Goal: Task Accomplishment & Management: Use online tool/utility

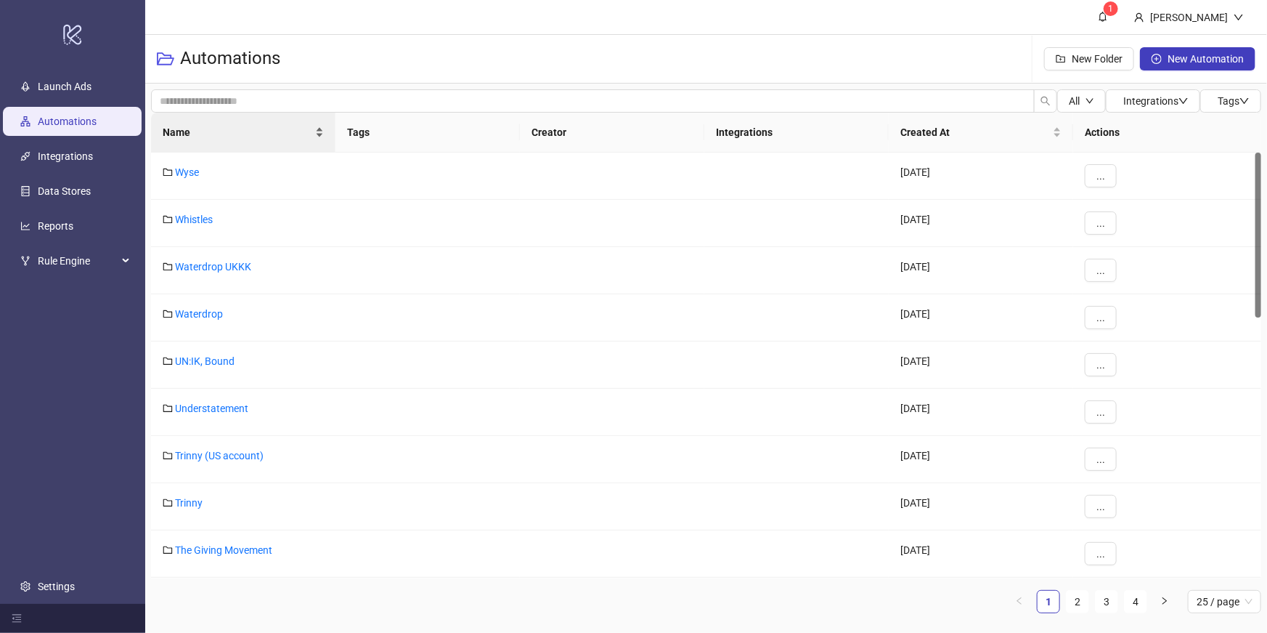
click at [237, 139] on span "Name" at bounding box center [238, 132] width 150 height 16
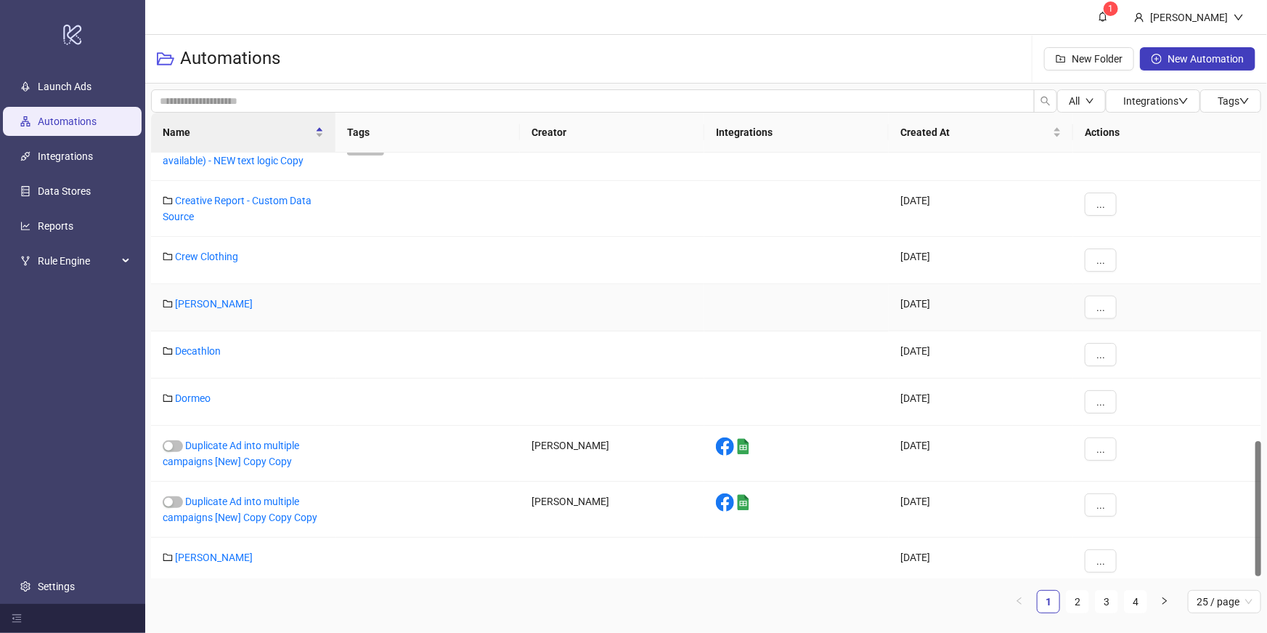
scroll to position [908, 0]
click at [259, 505] on div "Duplicate Ad into multiple campaigns [New] Copy Copy Copy" at bounding box center [243, 510] width 184 height 56
click at [276, 511] on link "Duplicate Ad into multiple campaigns [New] Copy Copy Copy" at bounding box center [240, 509] width 155 height 28
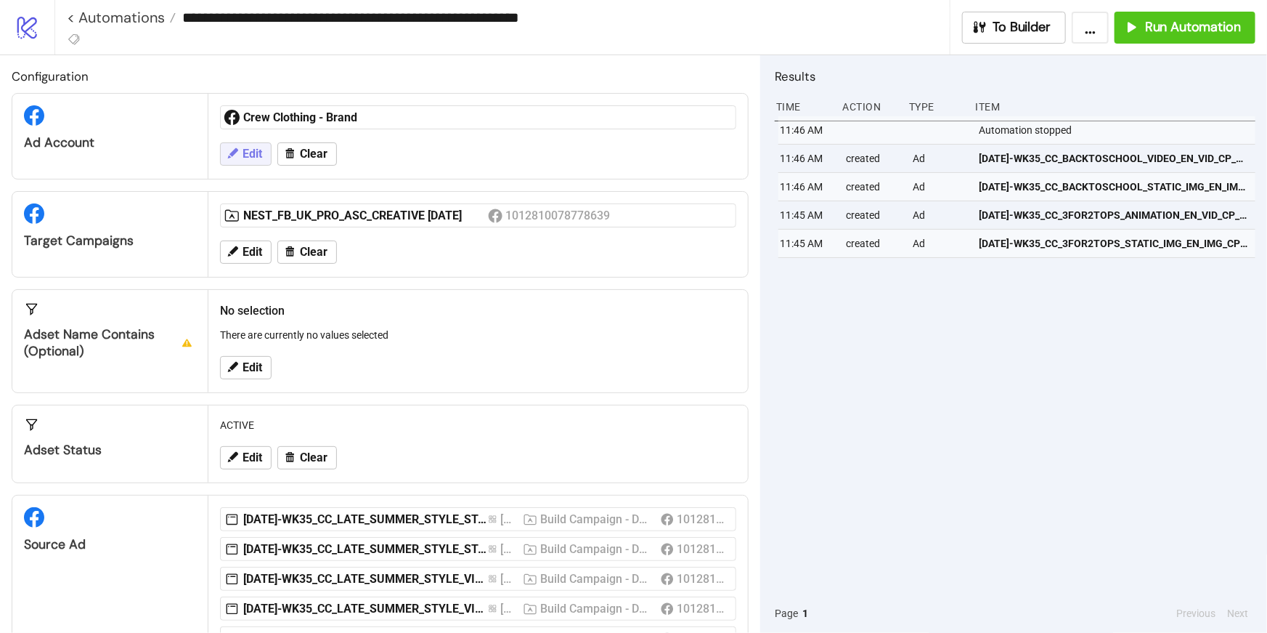
click at [254, 155] on span "Edit" at bounding box center [253, 153] width 20 height 13
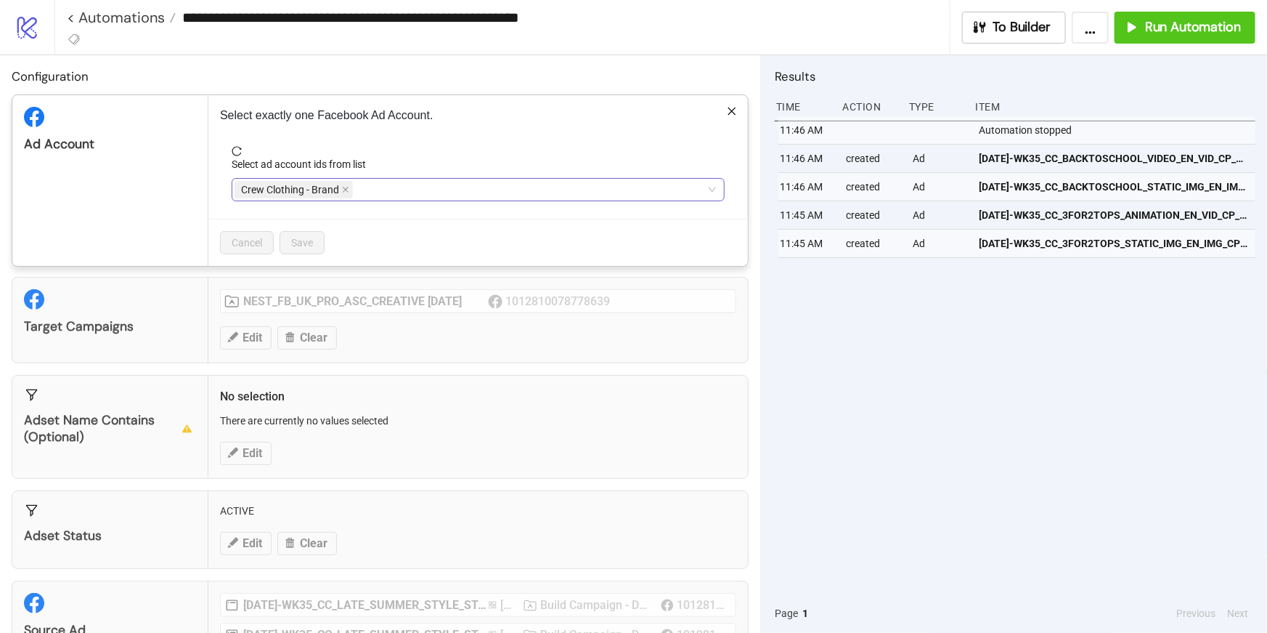
click at [336, 181] on span "Crew Clothing - Brand" at bounding box center [294, 189] width 118 height 17
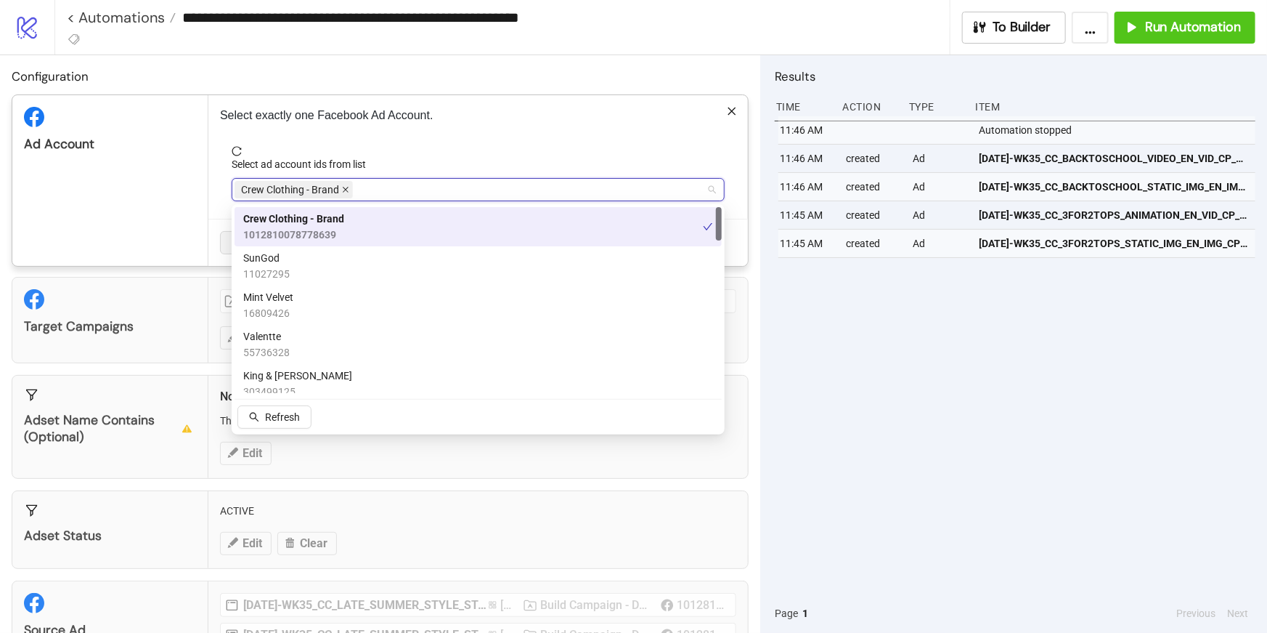
click at [345, 186] on icon "close" at bounding box center [345, 189] width 7 height 7
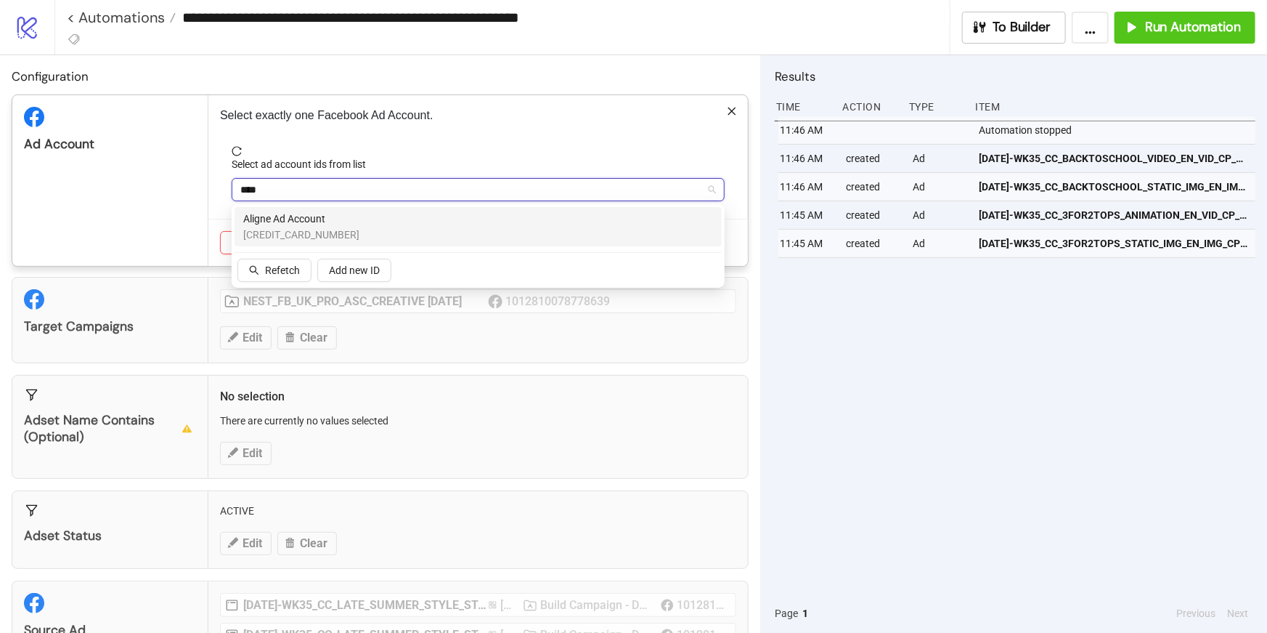
click at [344, 225] on div "Aligne Ad Account [CREDIT_CARD_NUMBER]" at bounding box center [478, 227] width 470 height 32
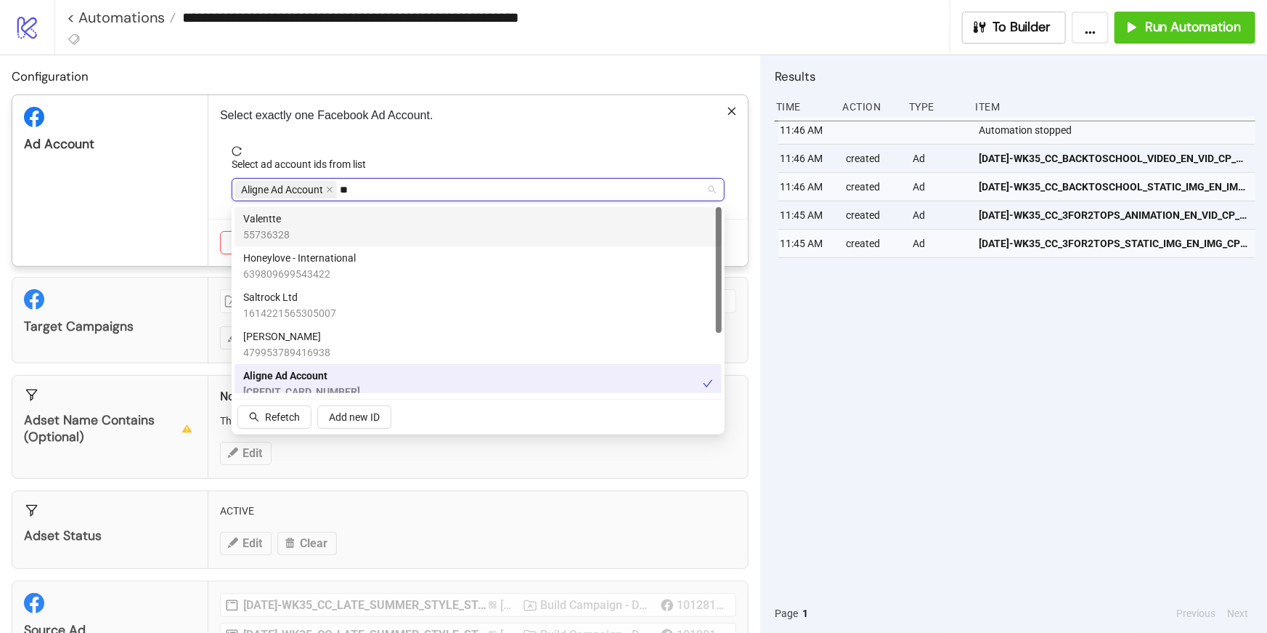
type input "*"
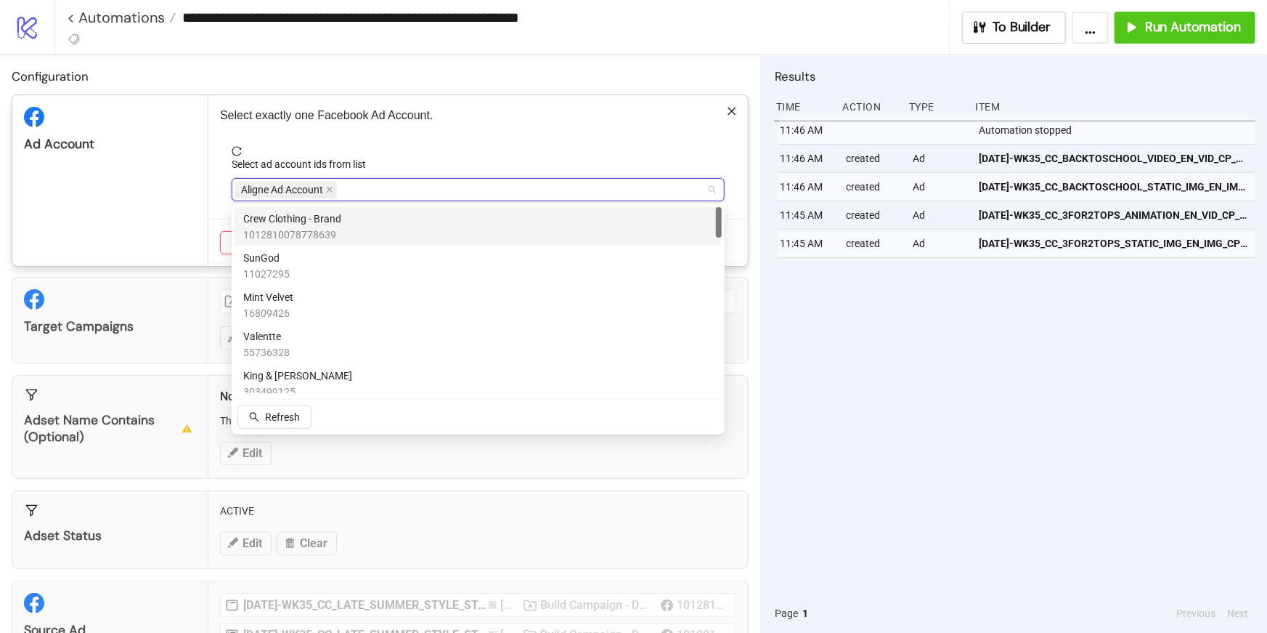
click at [423, 150] on span "reload" at bounding box center [478, 151] width 493 height 10
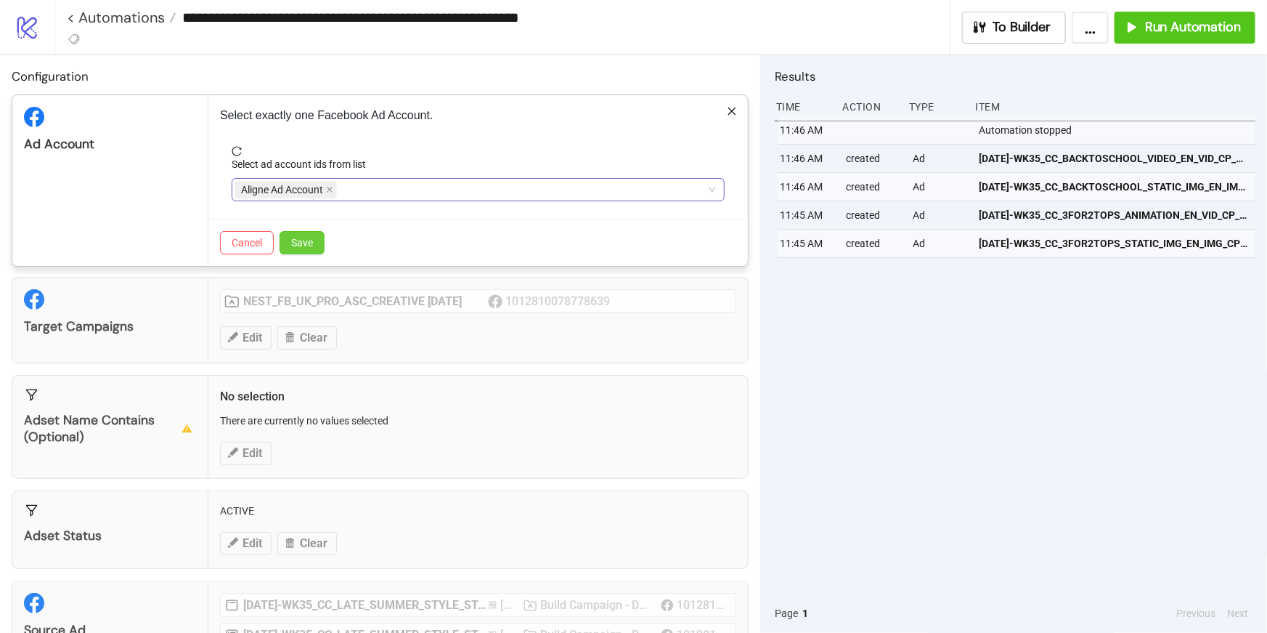
click at [310, 245] on span "Save" at bounding box center [302, 243] width 22 height 12
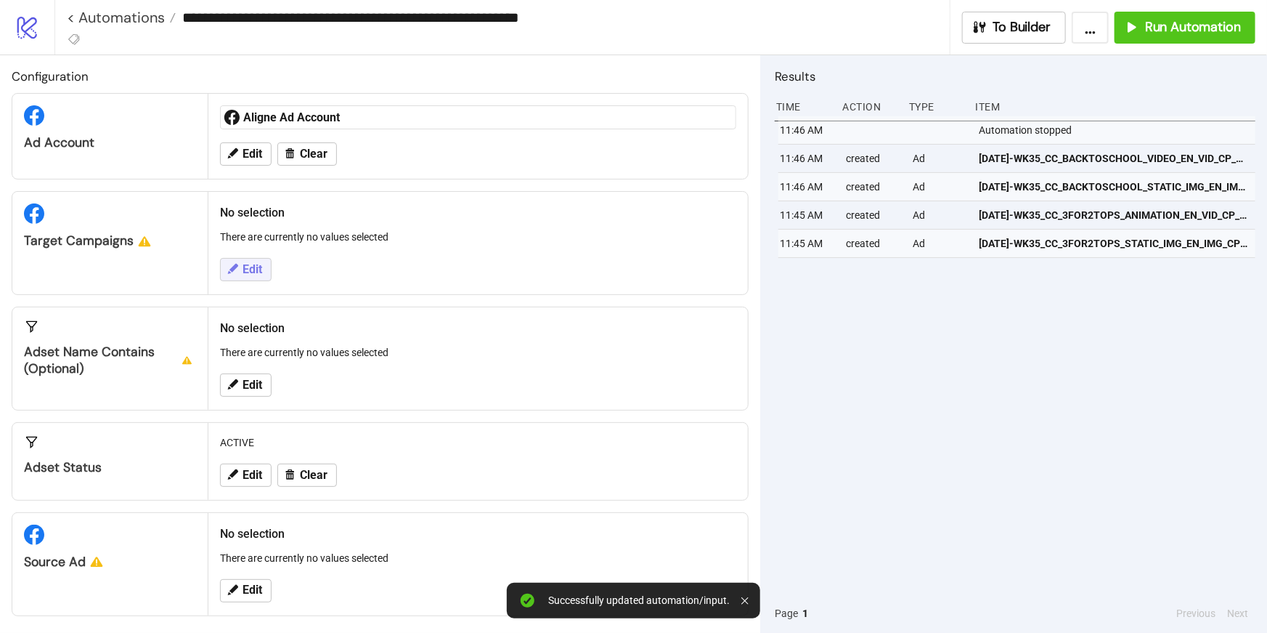
click at [263, 272] on button "Edit" at bounding box center [246, 269] width 52 height 23
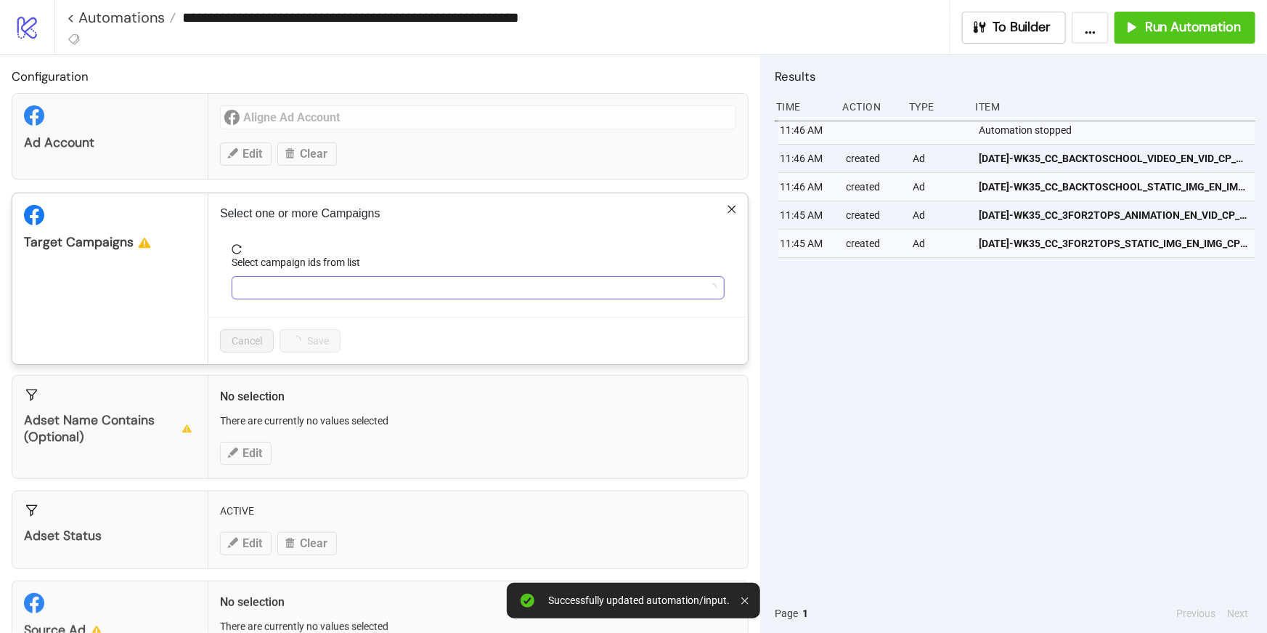
click at [300, 283] on div at bounding box center [471, 287] width 472 height 20
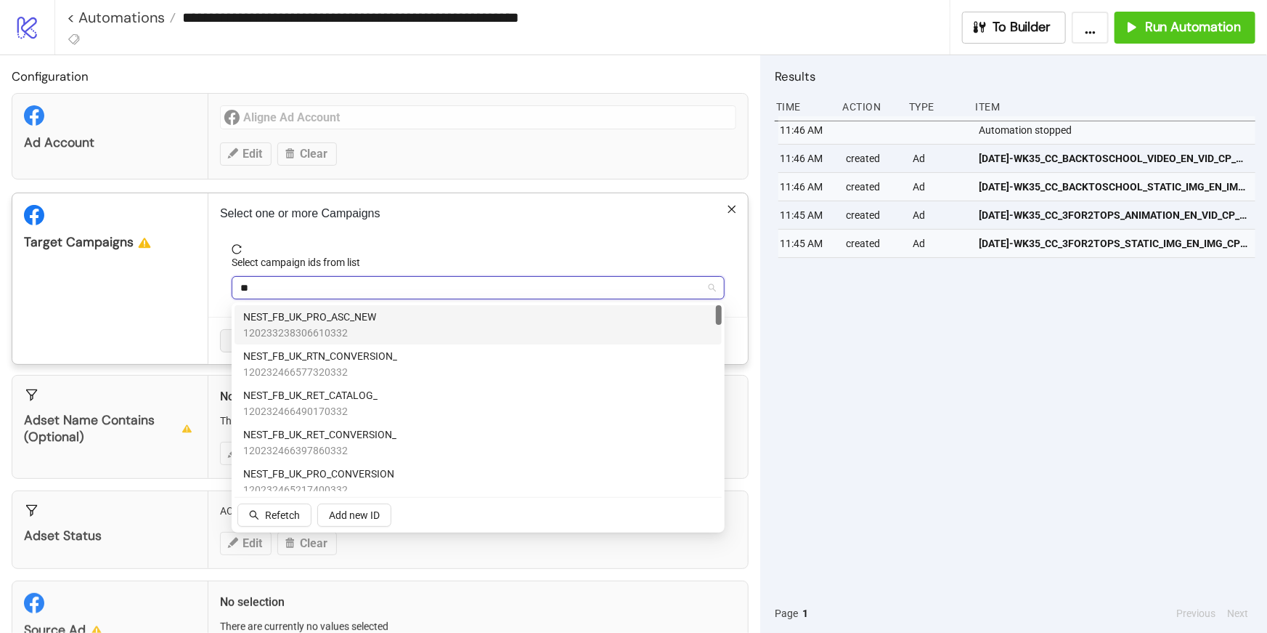
click at [350, 315] on span "NEST_FB_UK_PRO_ASC_NEW" at bounding box center [309, 317] width 133 height 16
type input "*"
type input "**"
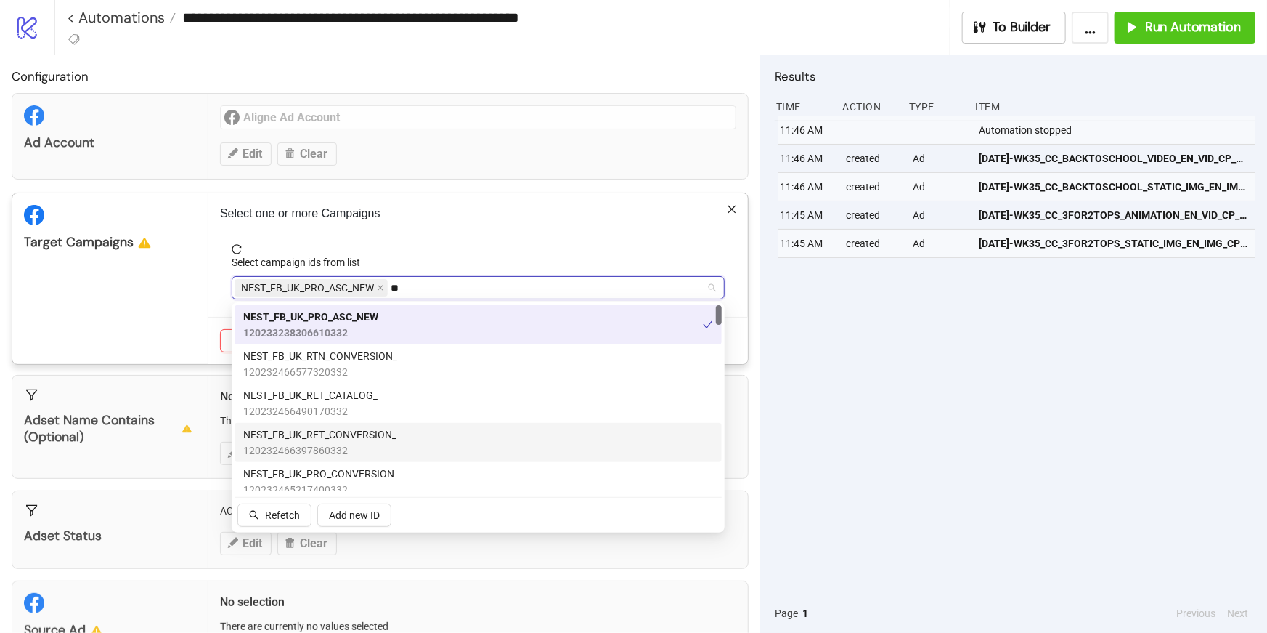
click at [389, 435] on span "NEST_FB_UK_RET_CONVERSION_" at bounding box center [319, 434] width 153 height 16
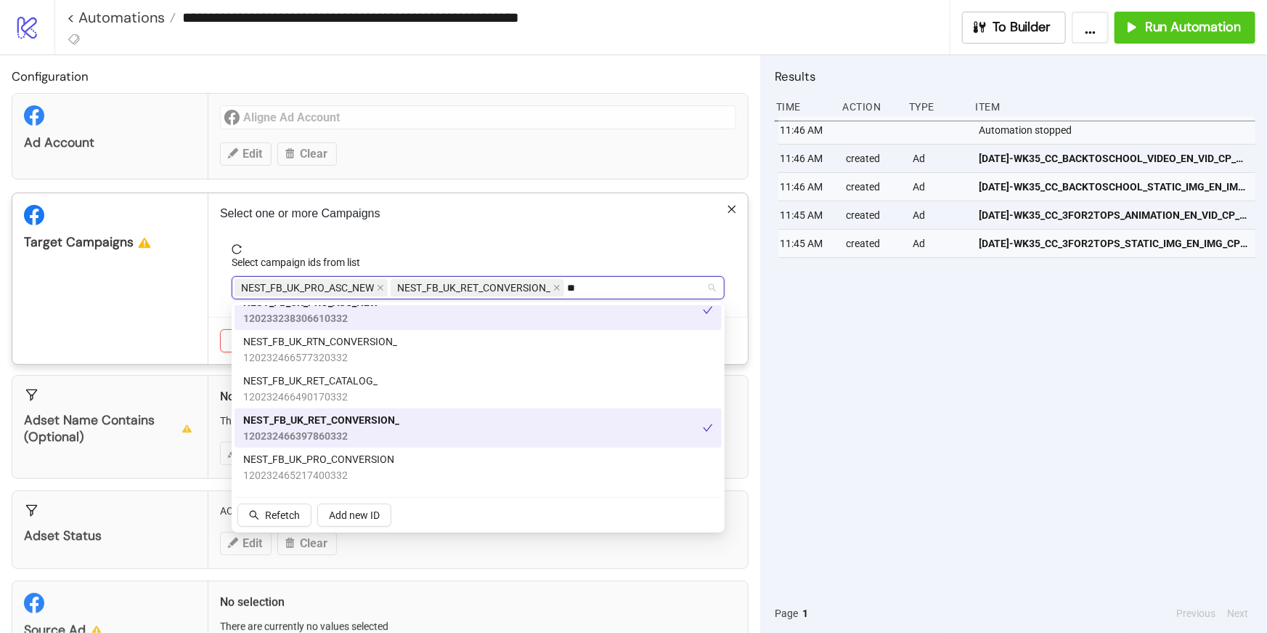
scroll to position [15, 0]
click at [395, 456] on div "NEST_FB_UK_PRO_CONVERSION 120232465217400332" at bounding box center [478, 466] width 470 height 32
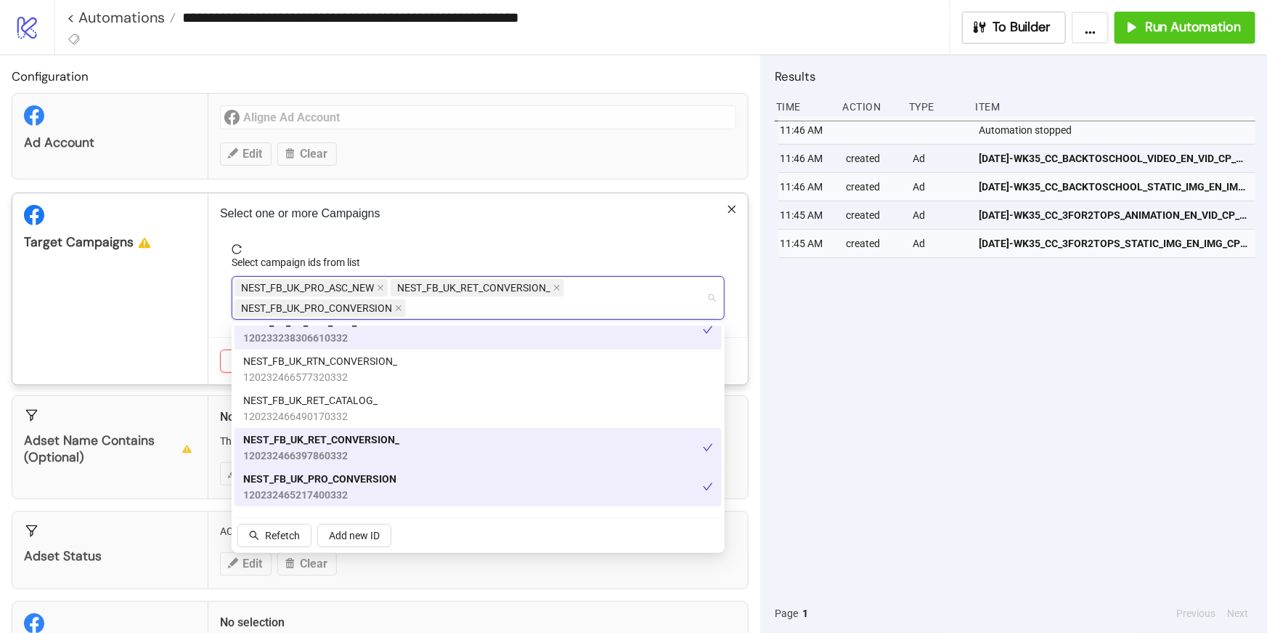
click at [697, 267] on div "Select campaign ids from list" at bounding box center [478, 265] width 493 height 22
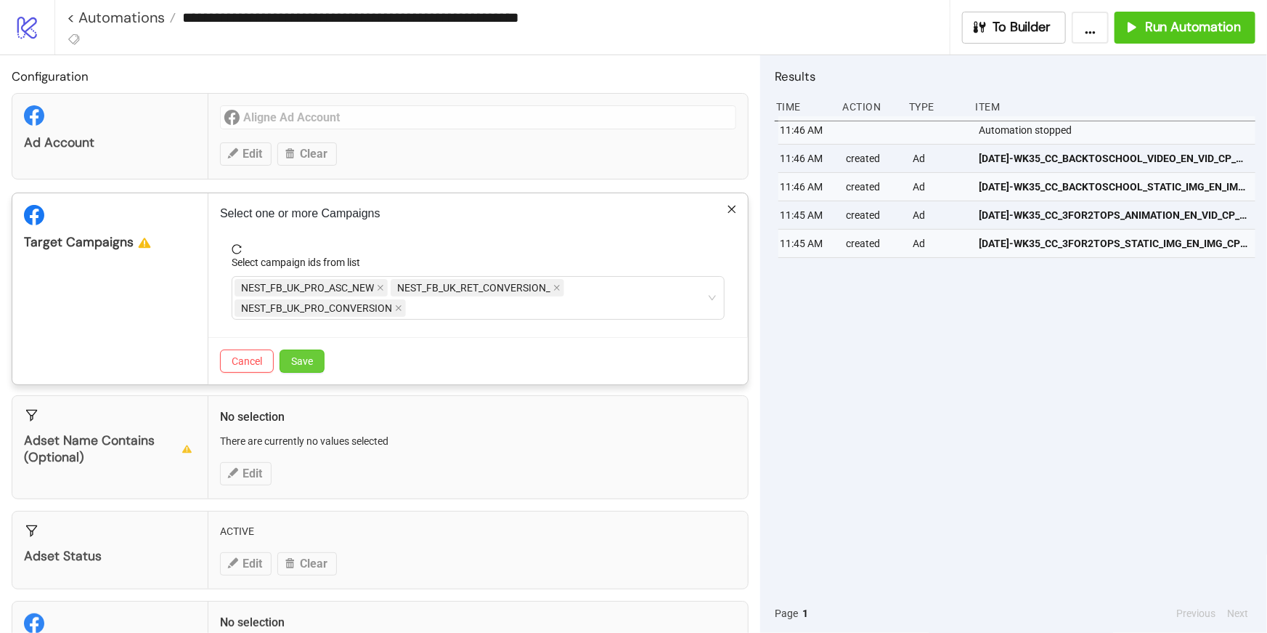
click at [295, 366] on button "Save" at bounding box center [302, 360] width 45 height 23
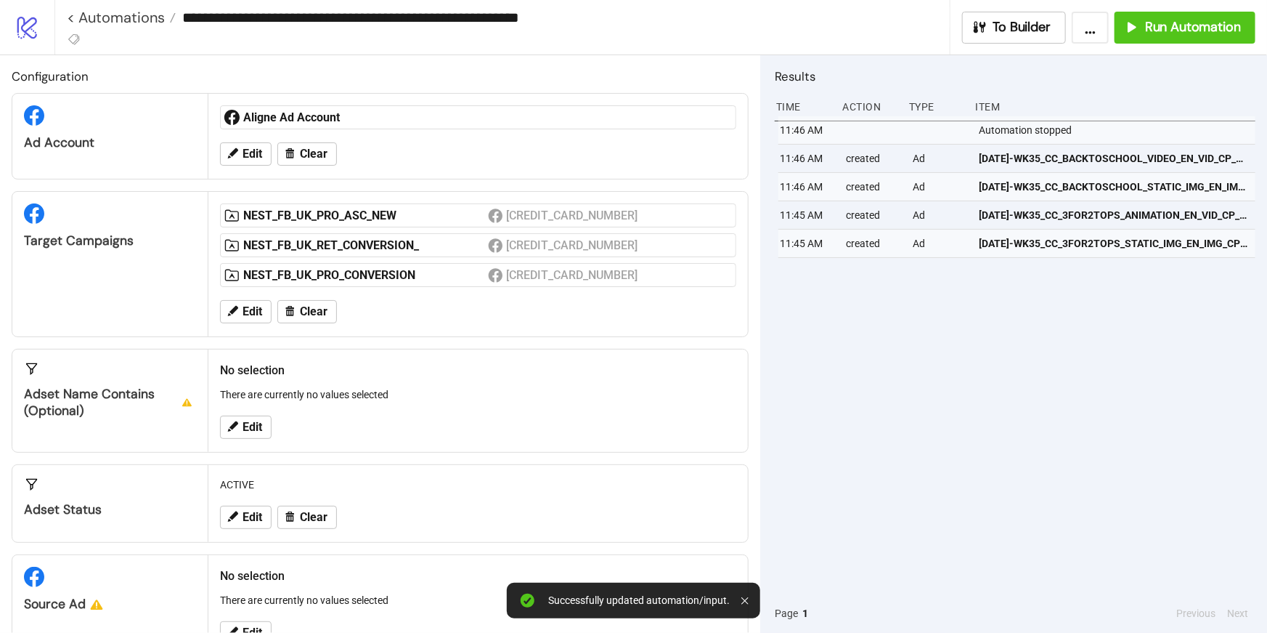
scroll to position [46, 0]
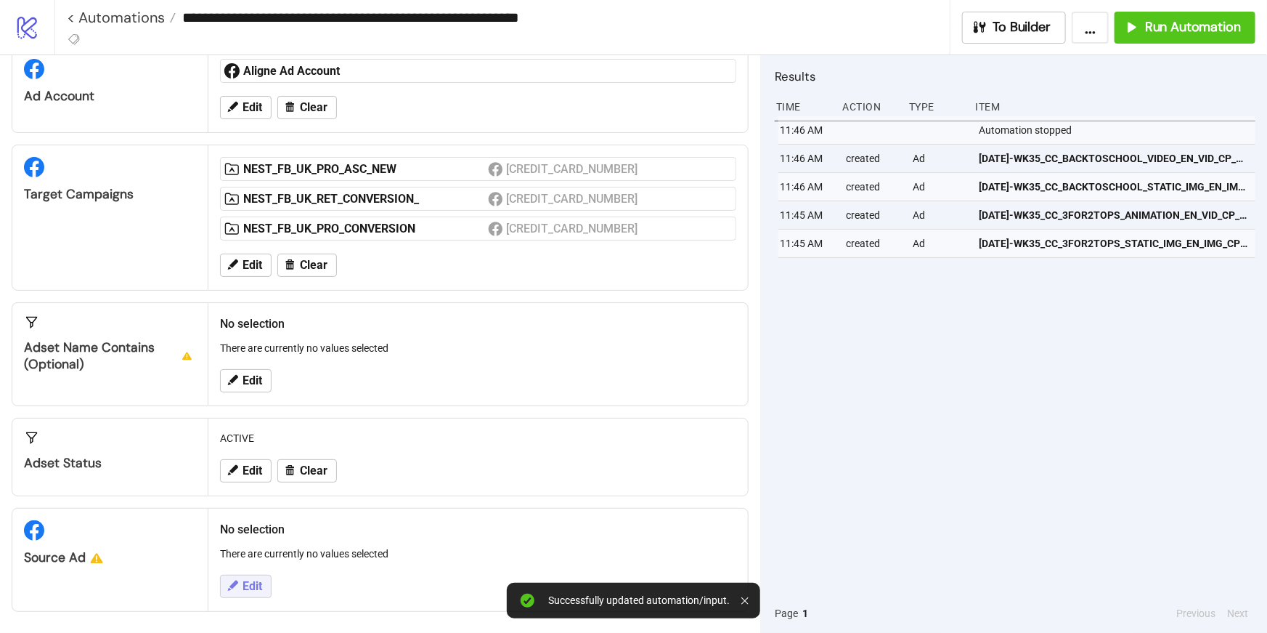
click at [251, 576] on button "Edit" at bounding box center [246, 585] width 52 height 23
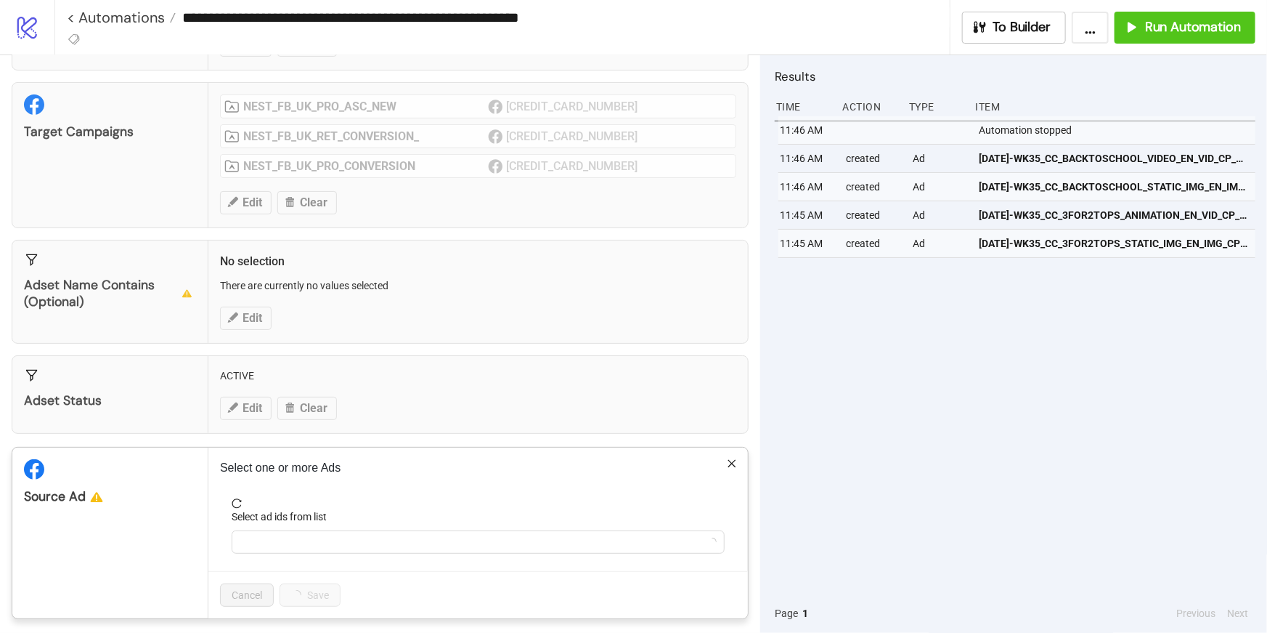
scroll to position [115, 0]
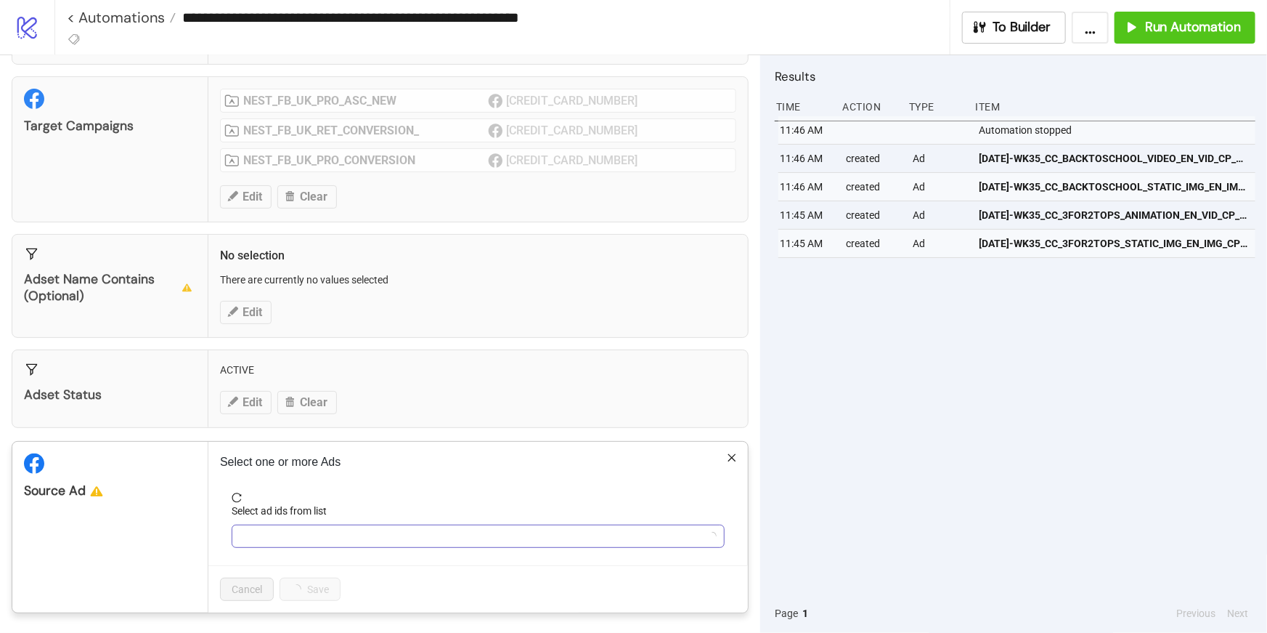
click at [325, 532] on div at bounding box center [471, 536] width 472 height 20
click at [451, 541] on div at bounding box center [471, 536] width 472 height 20
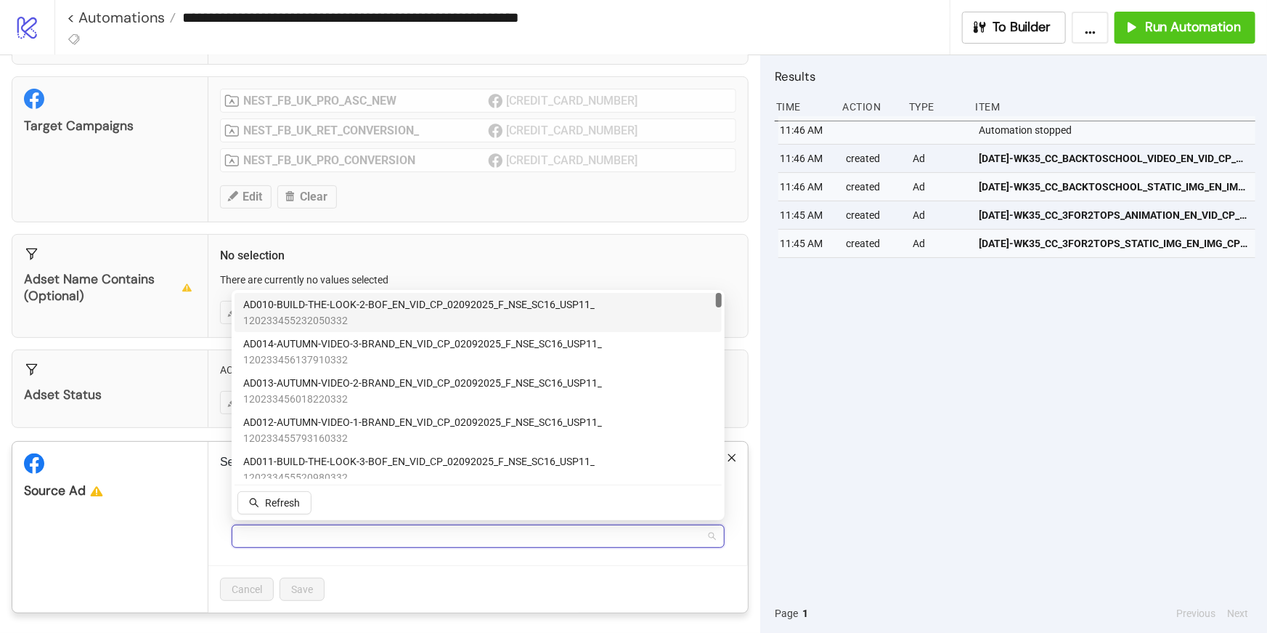
click at [344, 319] on span "120233455232050332" at bounding box center [419, 320] width 352 height 16
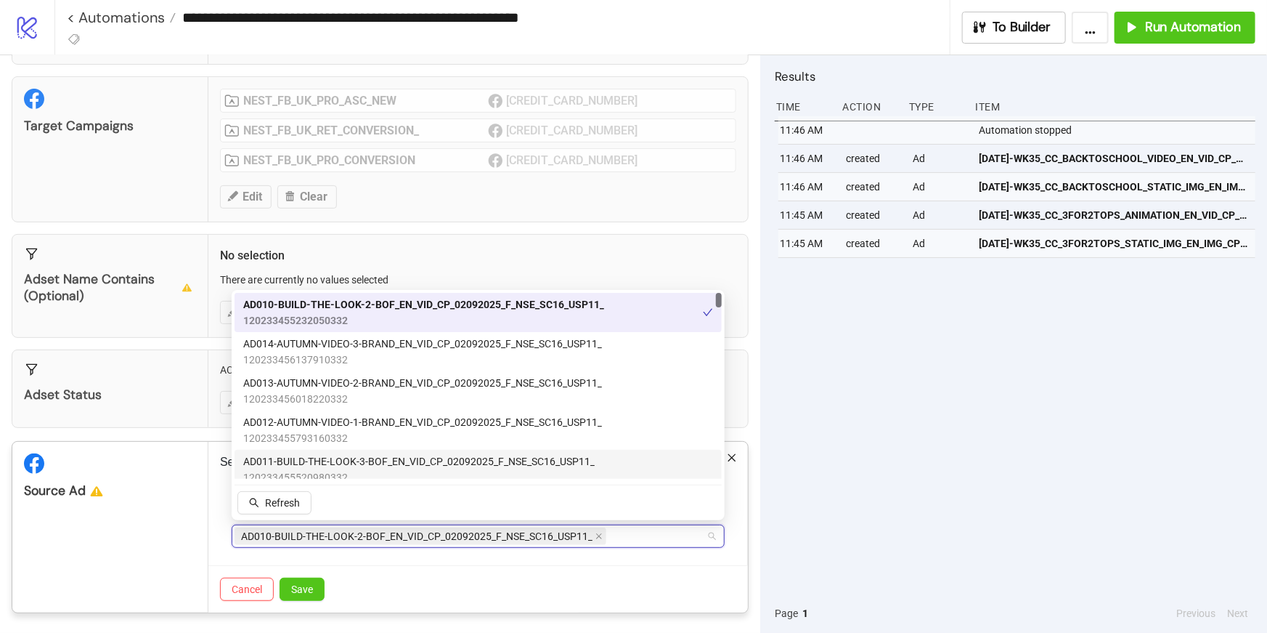
click at [347, 466] on span "AD011-BUILD-THE-LOOK-3-BOF_EN_VID_CP_02092025_F_NSE_SC16_USP11_" at bounding box center [419, 461] width 352 height 16
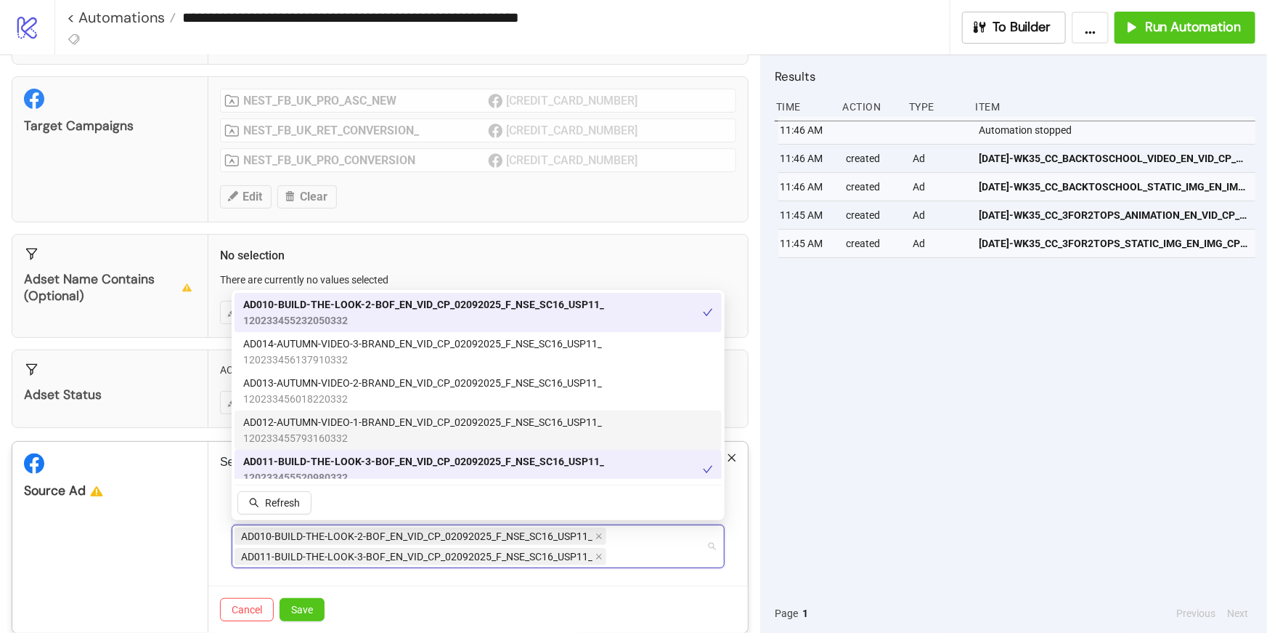
click at [323, 431] on span "120233455793160332" at bounding box center [422, 438] width 359 height 16
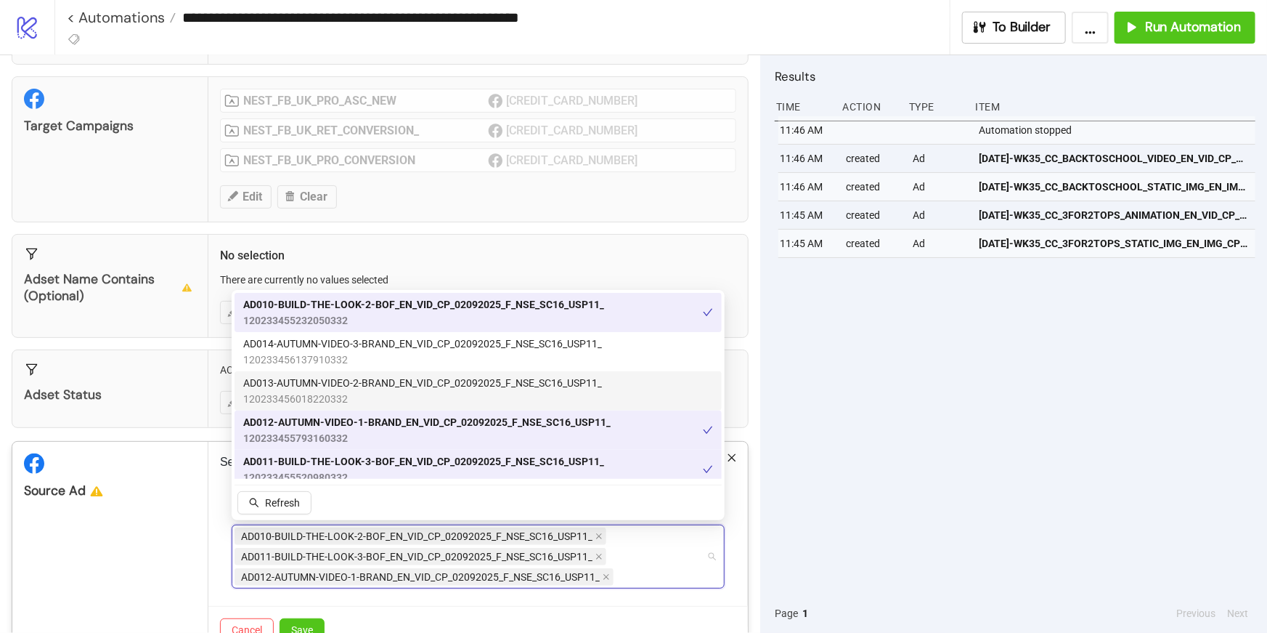
click at [318, 380] on span "AD013-AUTUMN-VIDEO-2-BRAND_EN_VID_CP_02092025_F_NSE_SC16_USP11_" at bounding box center [422, 383] width 359 height 16
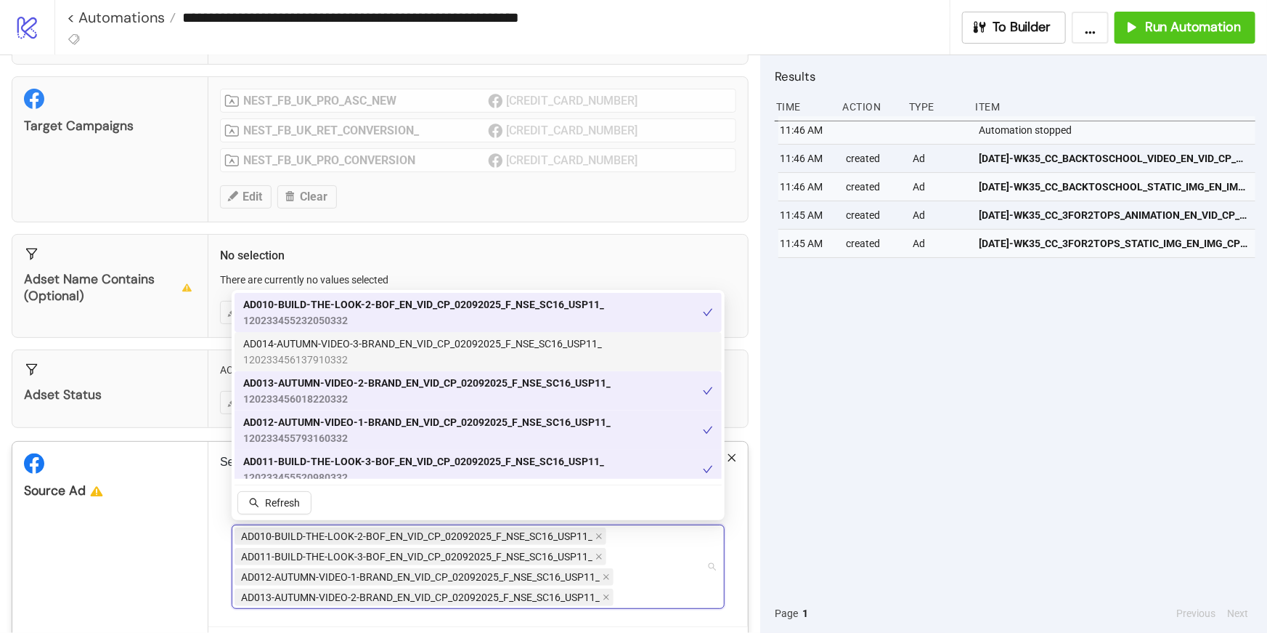
click at [322, 346] on span "AD014-AUTUMN-VIDEO-3-BRAND_EN_VID_CP_02092025_F_NSE_SC16_USP11_" at bounding box center [422, 344] width 359 height 16
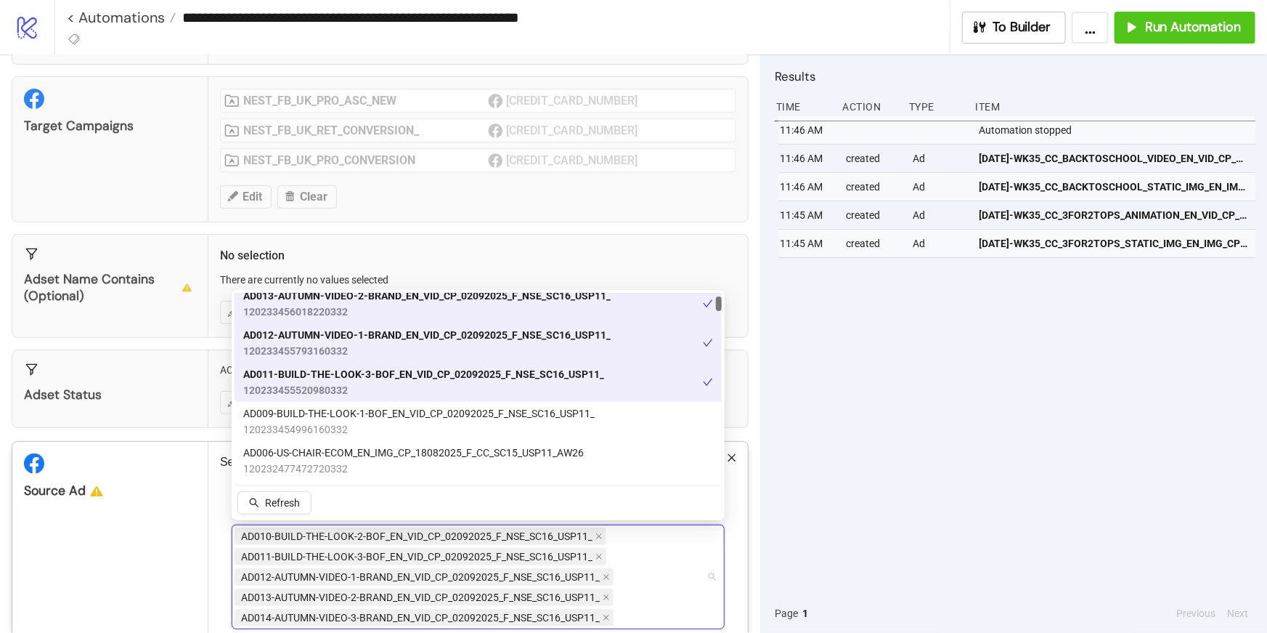
scroll to position [90, 0]
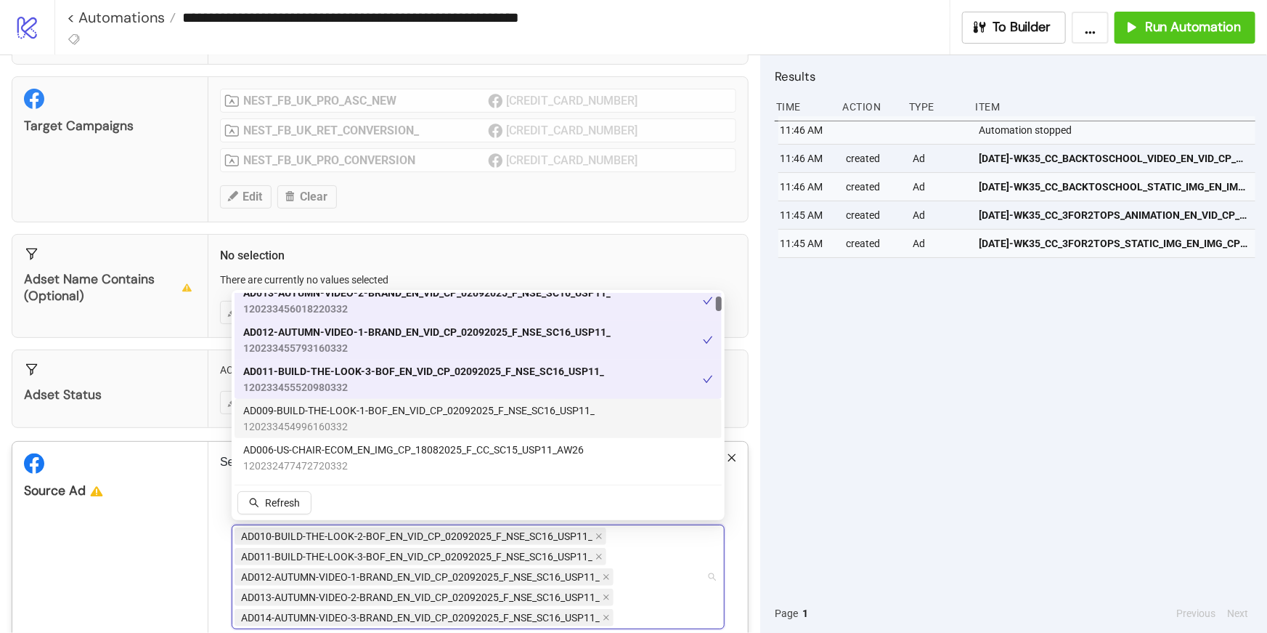
click at [429, 415] on span "AD009-BUILD-THE-LOOK-1-BOF_EN_VID_CP_02092025_F_NSE_SC16_USP11_" at bounding box center [419, 410] width 352 height 16
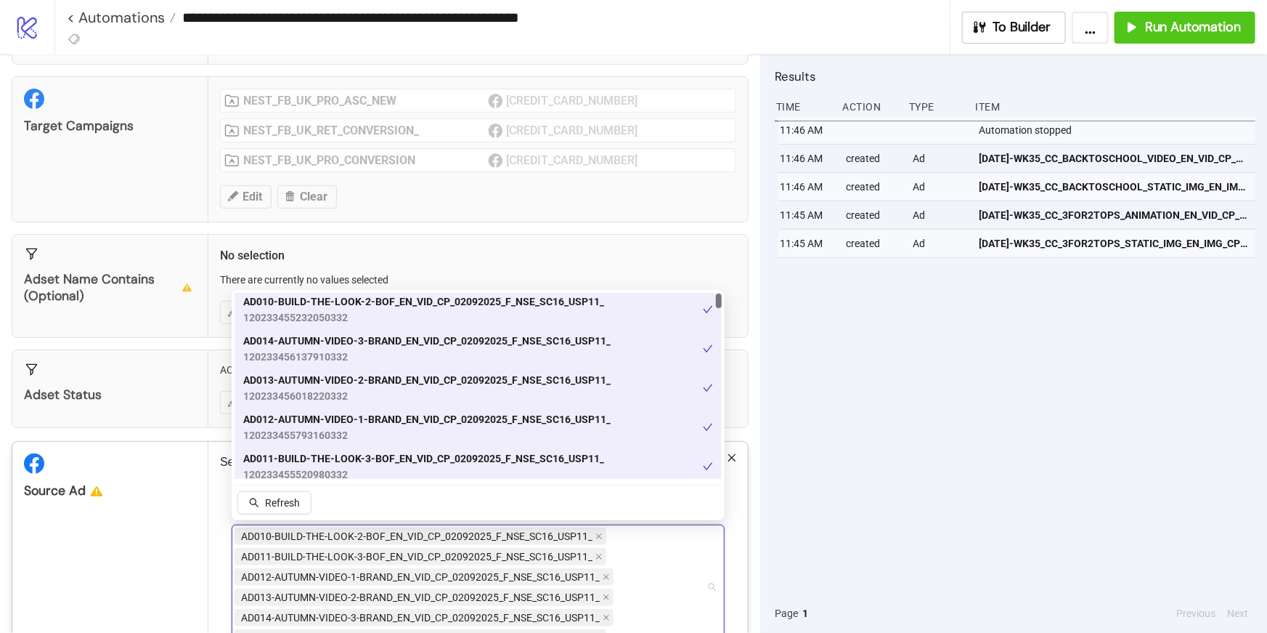
scroll to position [0, 0]
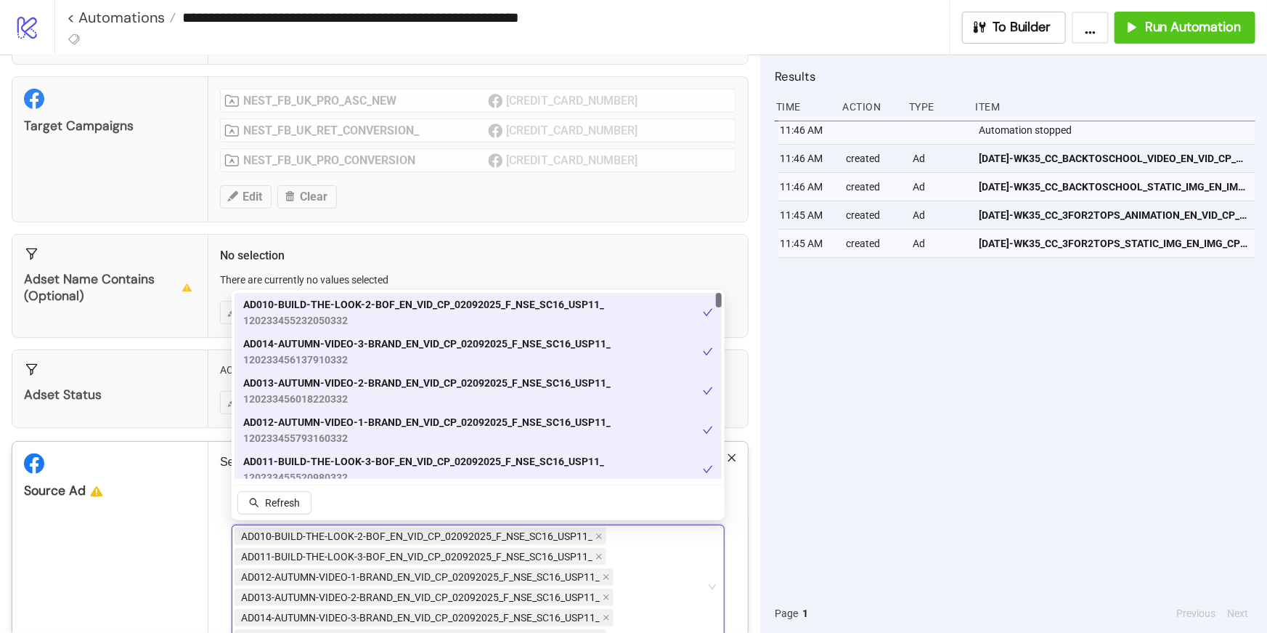
click at [168, 483] on div "Source Ad" at bounding box center [110, 490] width 172 height 17
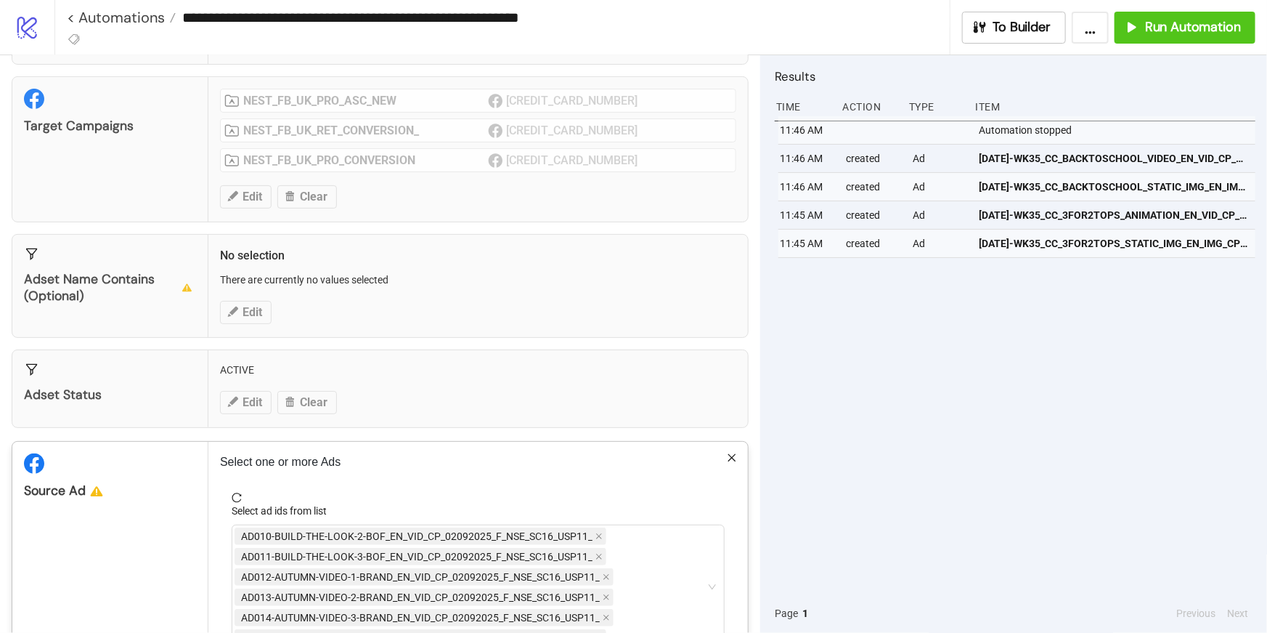
scroll to position [216, 0]
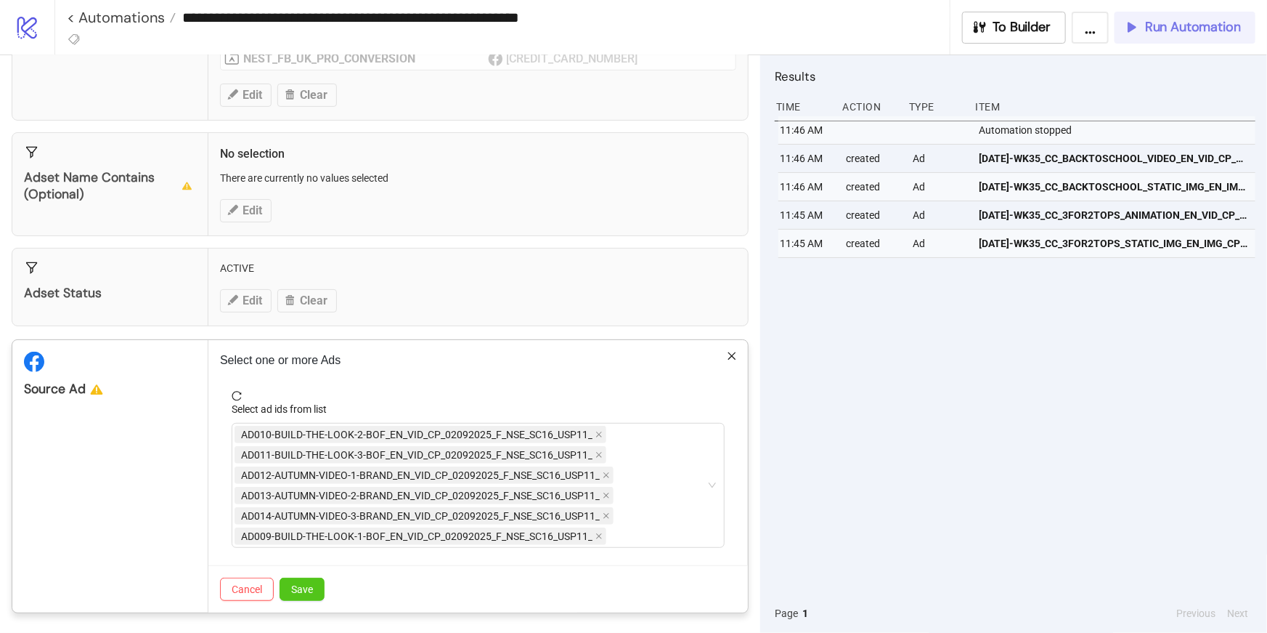
click at [1162, 16] on div "**********" at bounding box center [633, 316] width 1267 height 633
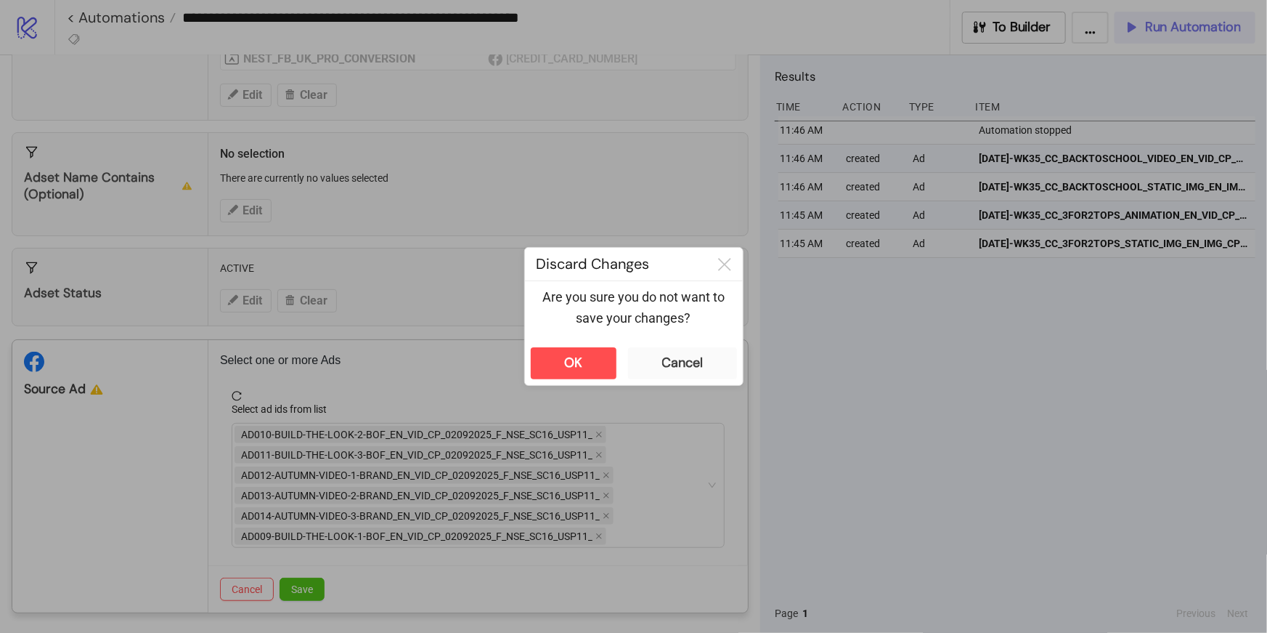
click at [1162, 16] on div at bounding box center [633, 316] width 1267 height 633
click at [1162, 16] on div "**********" at bounding box center [633, 316] width 1267 height 633
click at [719, 267] on icon at bounding box center [724, 264] width 13 height 13
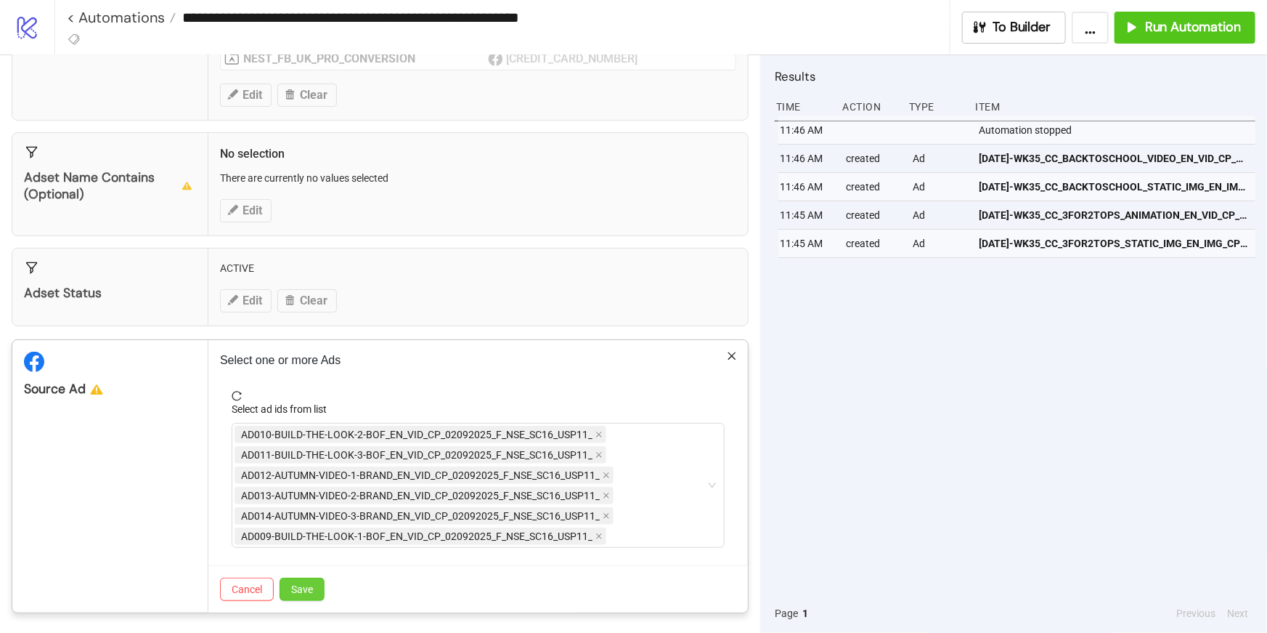
click at [310, 589] on span "Save" at bounding box center [302, 589] width 22 height 12
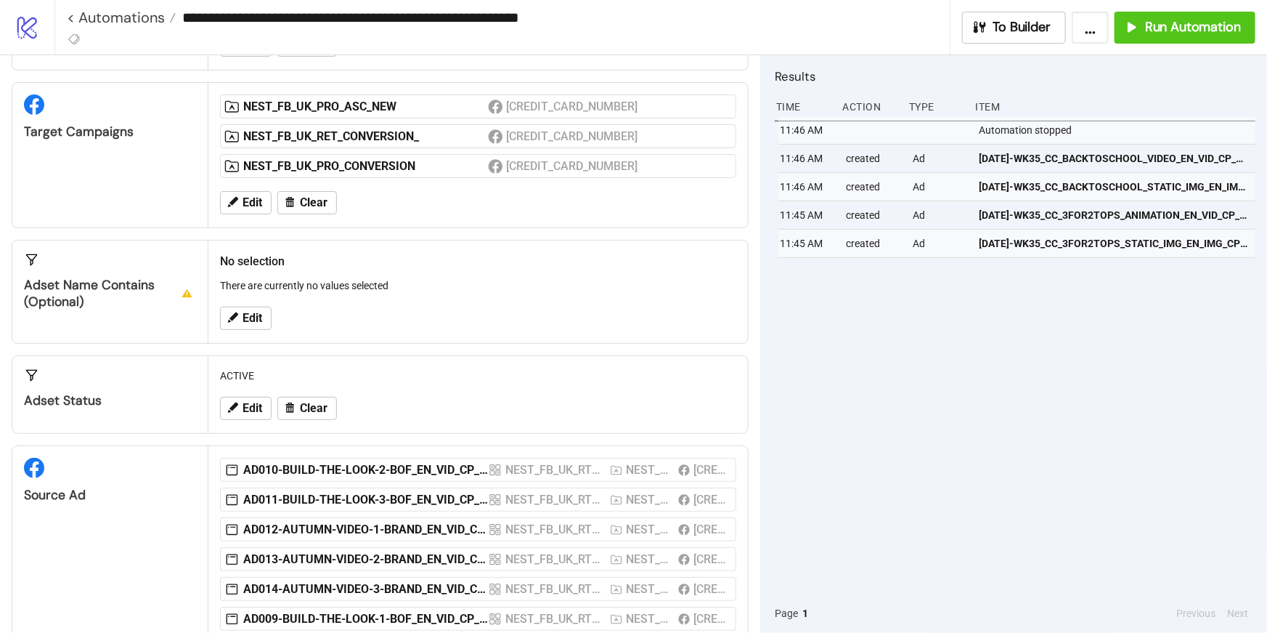
scroll to position [116, 0]
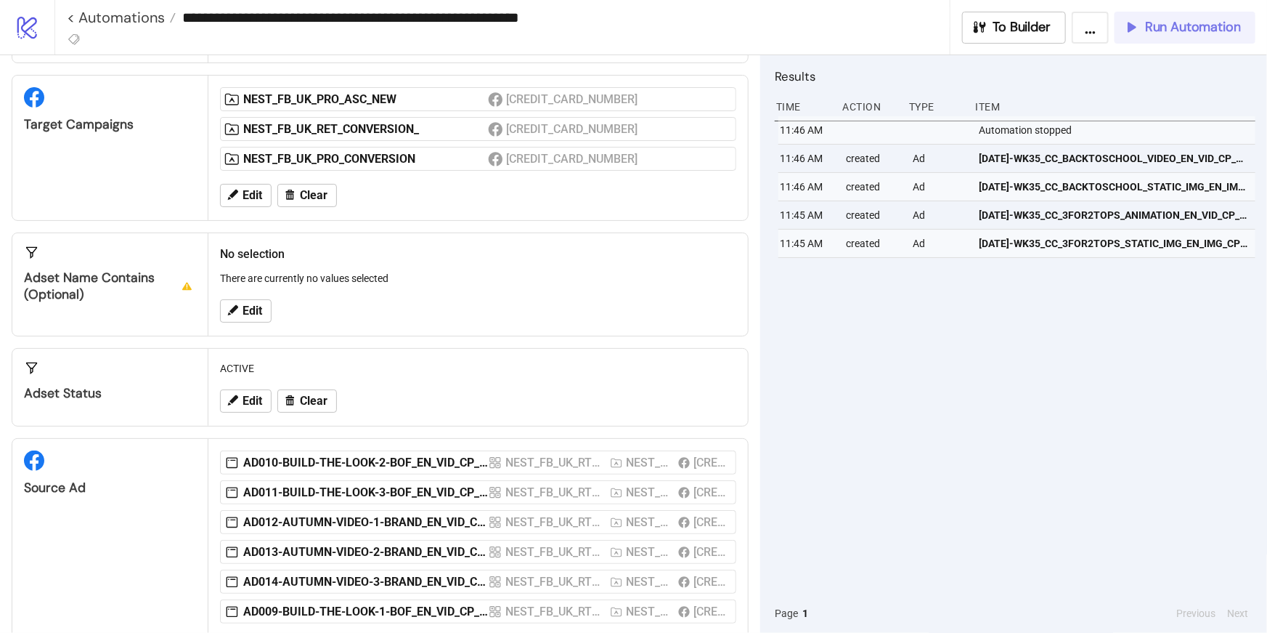
click at [1191, 30] on span "Run Automation" at bounding box center [1193, 27] width 96 height 17
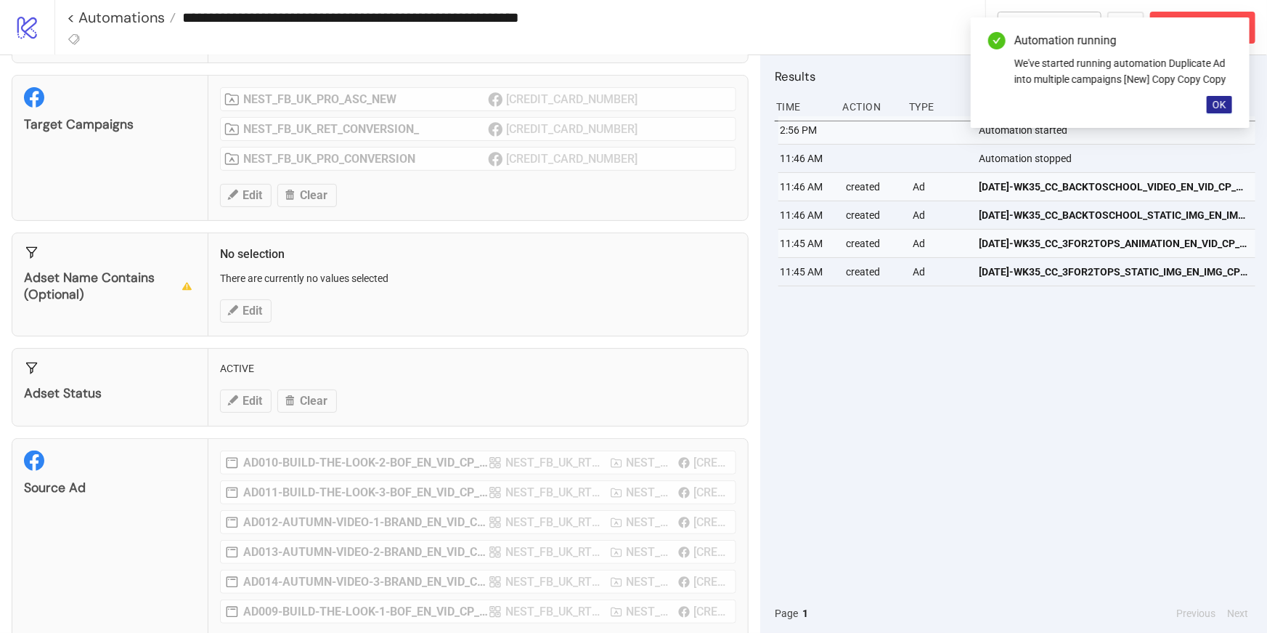
click at [1222, 101] on span "OK" at bounding box center [1220, 105] width 14 height 12
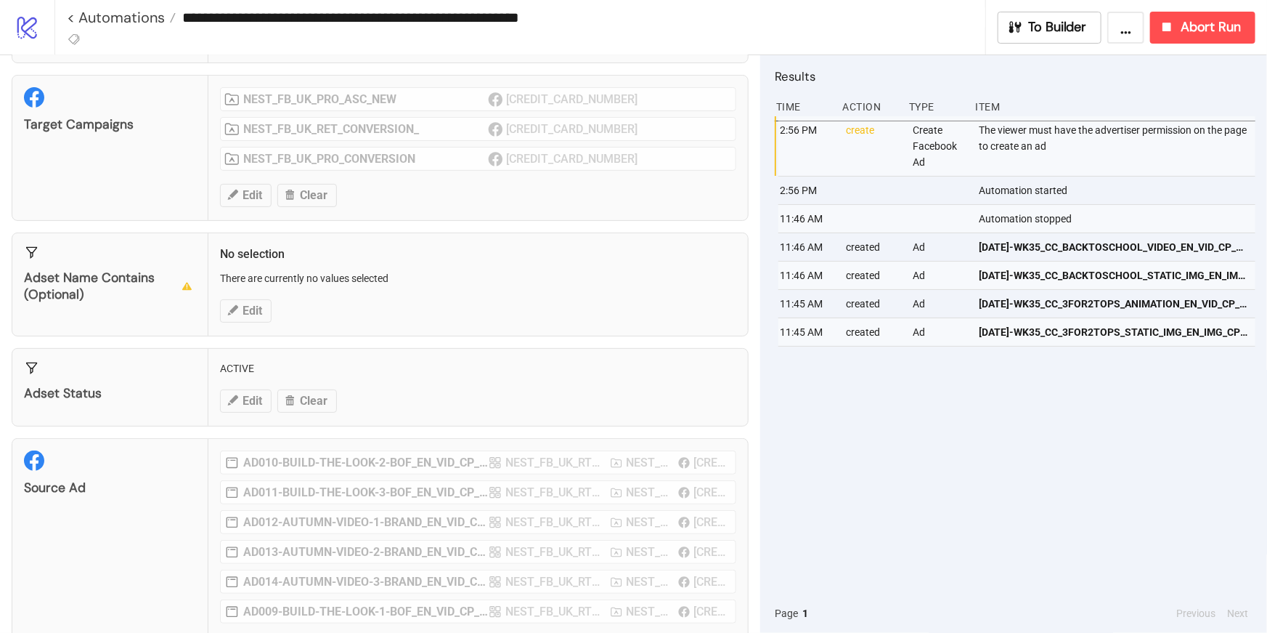
click at [986, 133] on div "The viewer must have the advertiser permission on the page to create an ad" at bounding box center [1119, 146] width 282 height 60
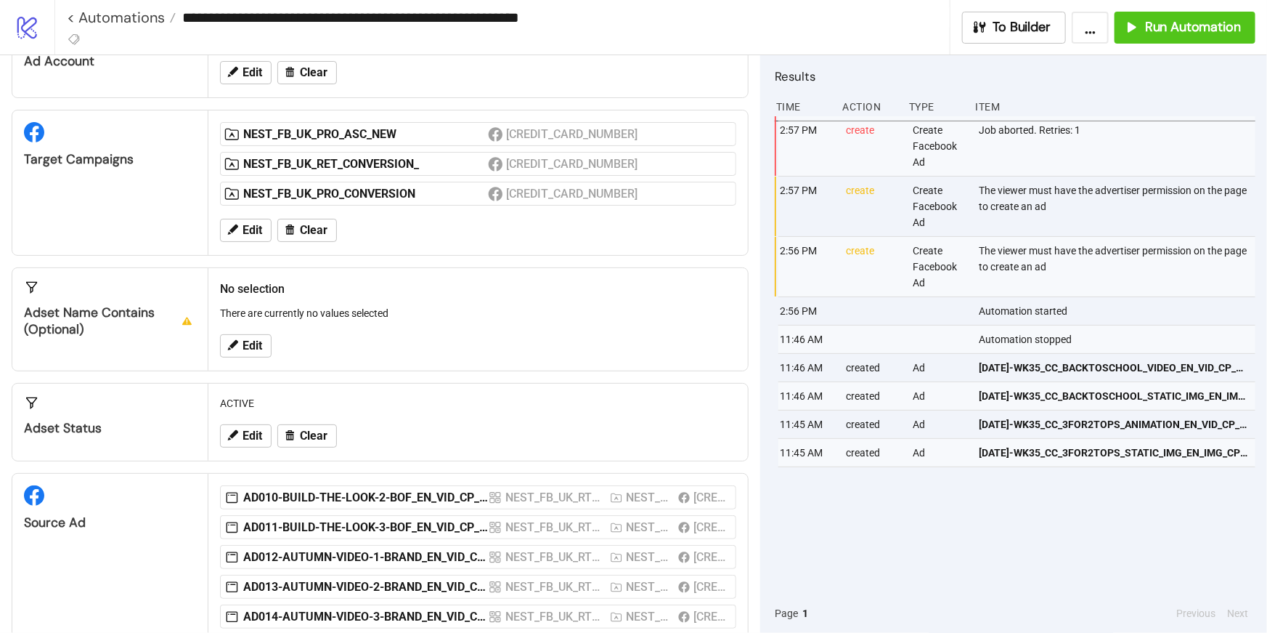
scroll to position [81, 0]
